Goal: Check status

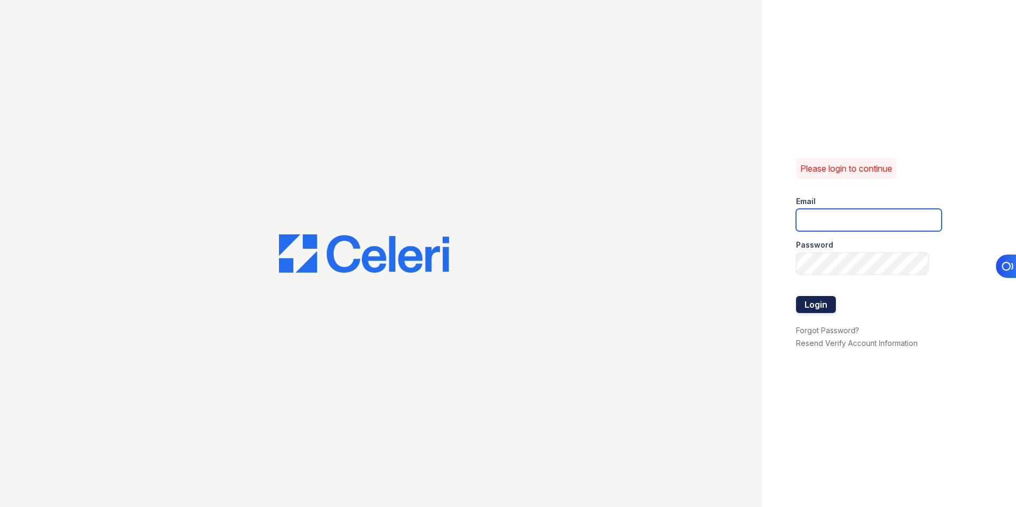
type input "[EMAIL_ADDRESS][DOMAIN_NAME]"
click at [814, 307] on button "Login" at bounding box center [816, 304] width 40 height 17
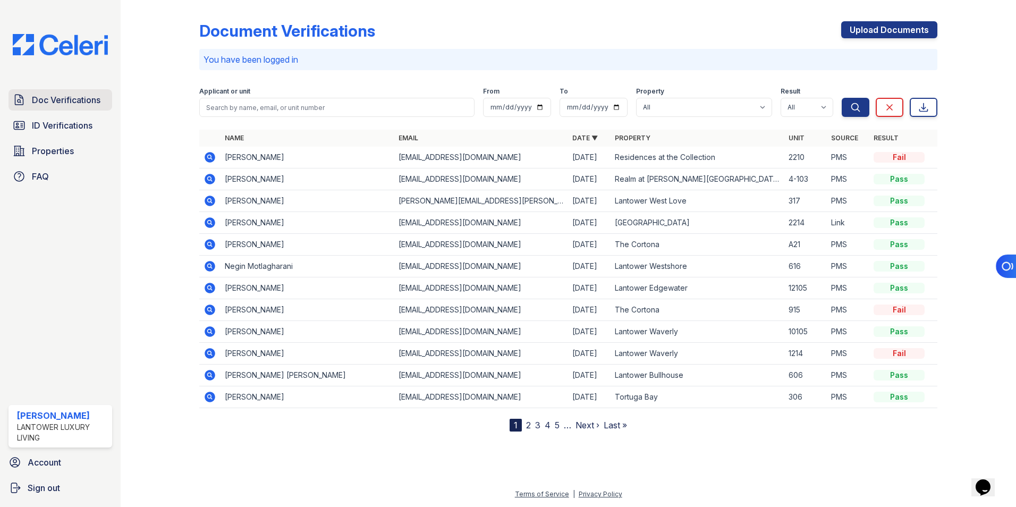
click at [68, 96] on span "Doc Verifications" at bounding box center [66, 100] width 69 height 13
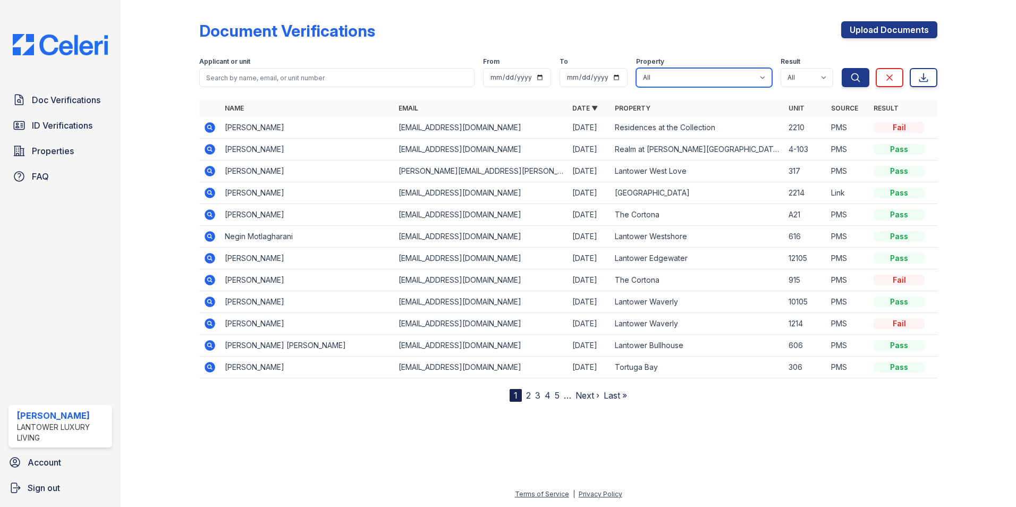
drag, startPoint x: 655, startPoint y: 79, endPoint x: 662, endPoint y: 87, distance: 9.8
click at [657, 79] on select "All Lantower [PERSON_NAME] [GEOGRAPHIC_DATA] [GEOGRAPHIC_DATA][PERSON_NAME] [GE…" at bounding box center [704, 77] width 136 height 19
select select "4618"
click at [637, 68] on select "All Lantower [PERSON_NAME] [GEOGRAPHIC_DATA] [GEOGRAPHIC_DATA][PERSON_NAME] [GE…" at bounding box center [704, 77] width 136 height 19
click at [852, 75] on icon "submit" at bounding box center [856, 77] width 8 height 8
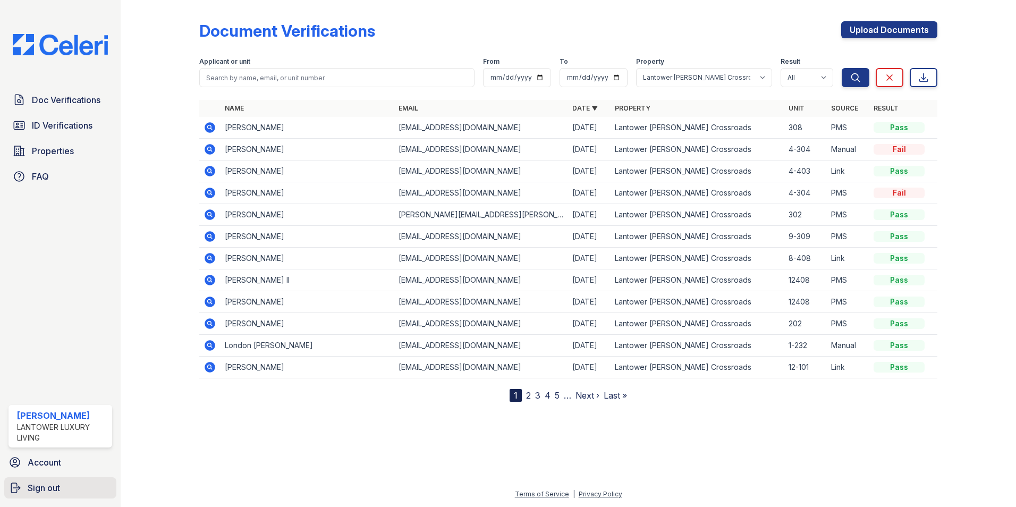
click at [43, 488] on span "Sign out" at bounding box center [44, 488] width 32 height 13
